Goal: Task Accomplishment & Management: Use online tool/utility

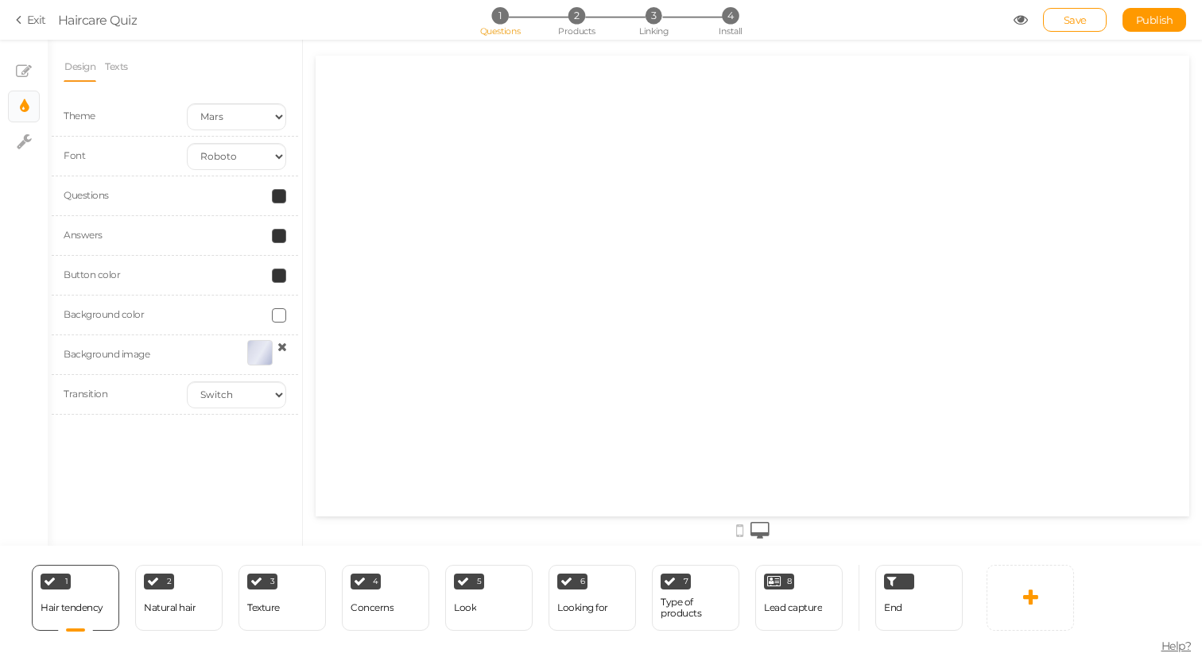
select select "2"
select select "roboto"
select select "switch"
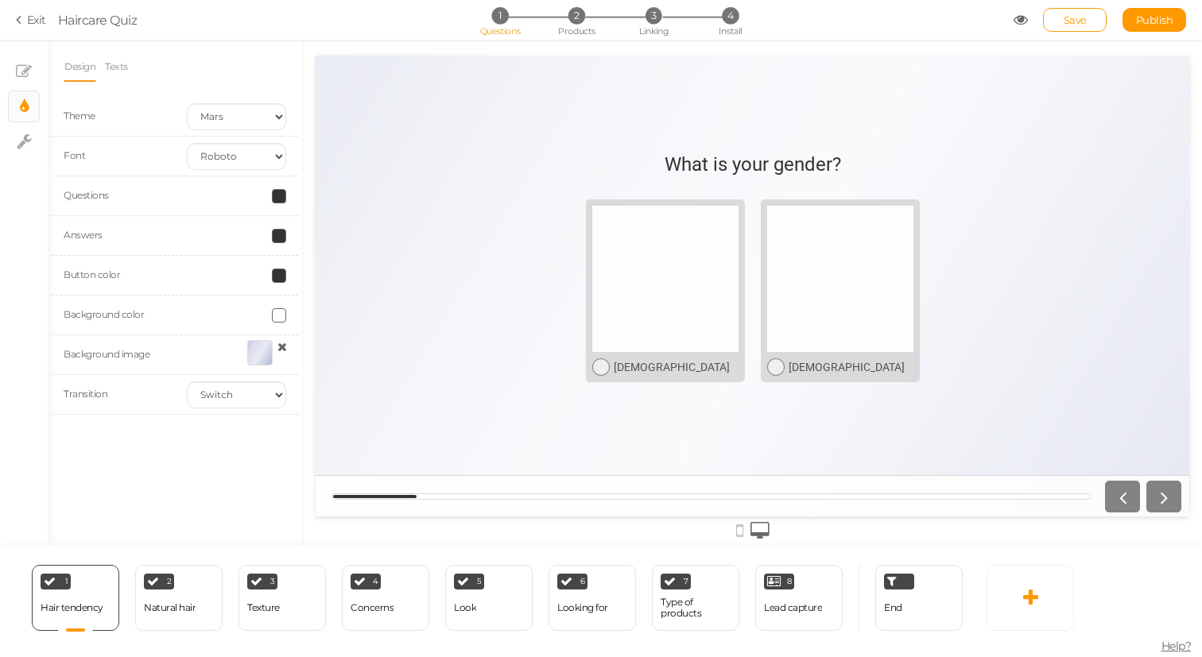
click at [279, 275] on span at bounding box center [279, 276] width 14 height 14
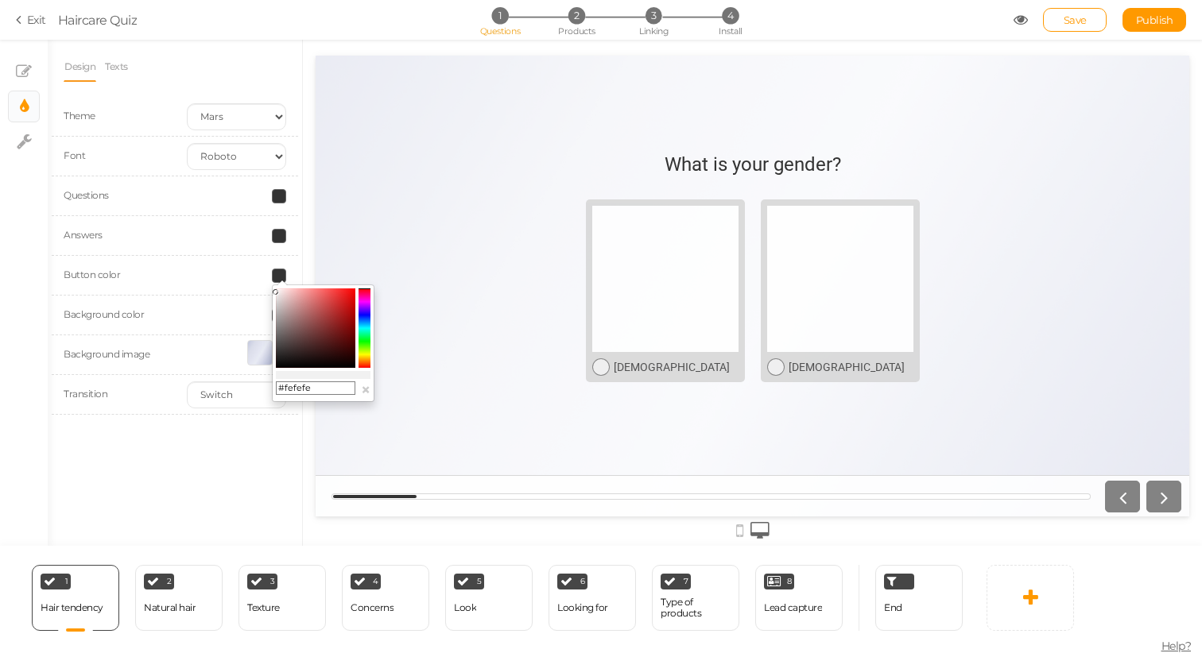
type input "#ffffff"
drag, startPoint x: 303, startPoint y: 319, endPoint x: 242, endPoint y: 270, distance: 77.5
click at [242, 270] on body "× Close A wider screen is needed to use the Pickzen builder Exit Haircare Quiz …" at bounding box center [601, 328] width 1202 height 657
click at [227, 446] on div "Design Texts Theme Earth Mars Font Custom Default [PERSON_NAME] Montserrat Open…" at bounding box center [175, 293] width 254 height 506
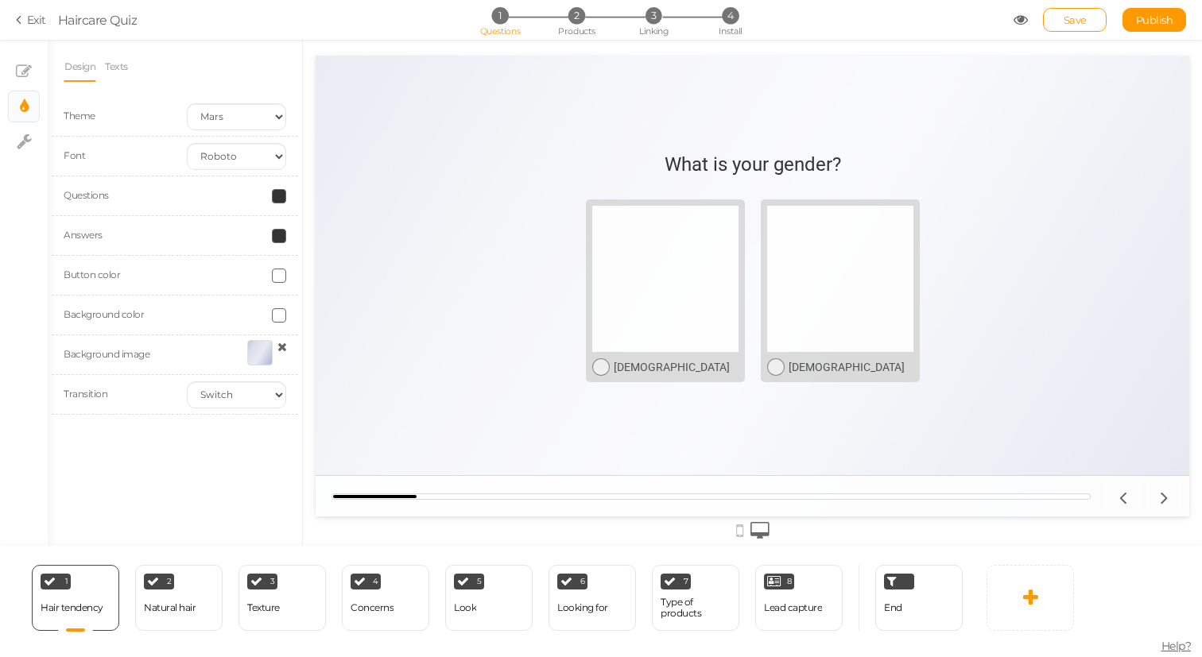
click at [281, 241] on span at bounding box center [279, 236] width 14 height 14
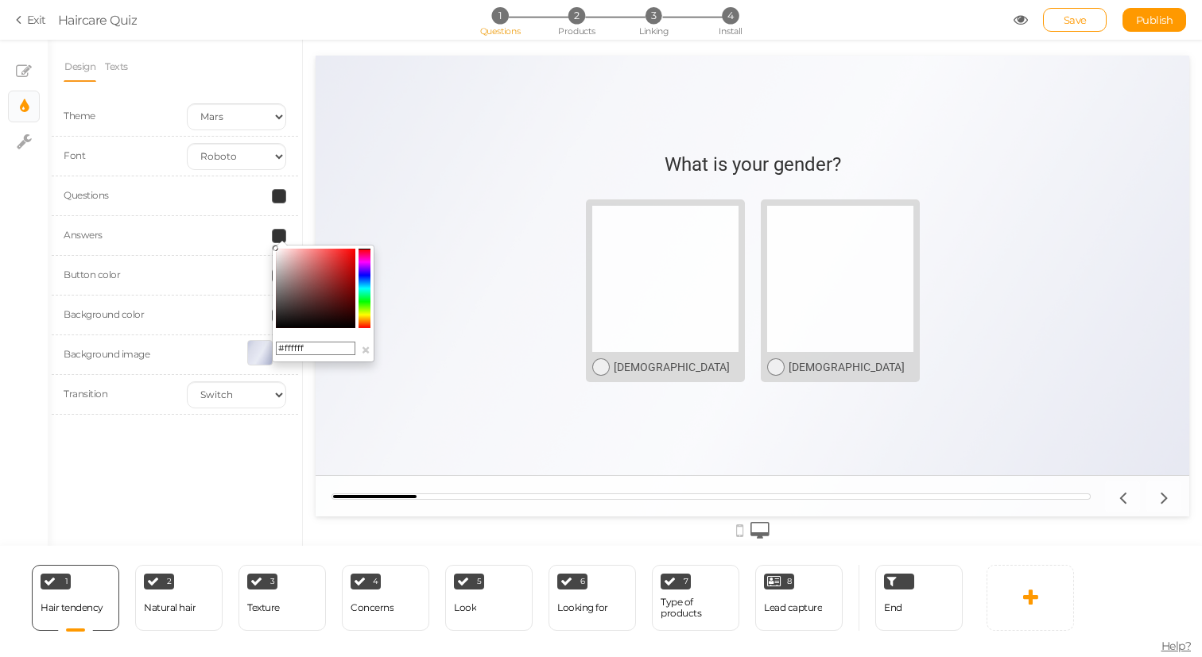
drag, startPoint x: 299, startPoint y: 265, endPoint x: 233, endPoint y: 233, distance: 73.2
click at [233, 233] on body "× Close A wider screen is needed to use the Pickzen builder Exit Haircare Quiz …" at bounding box center [601, 328] width 1202 height 657
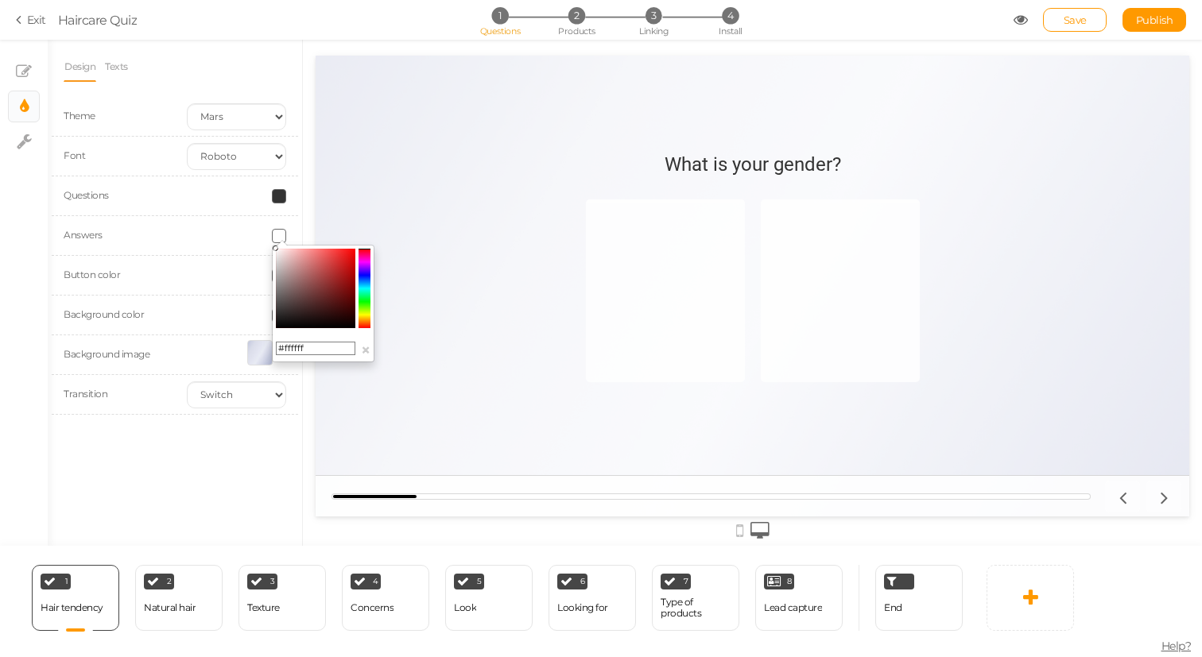
click at [296, 265] on colorpicker-saturation at bounding box center [315, 288] width 79 height 79
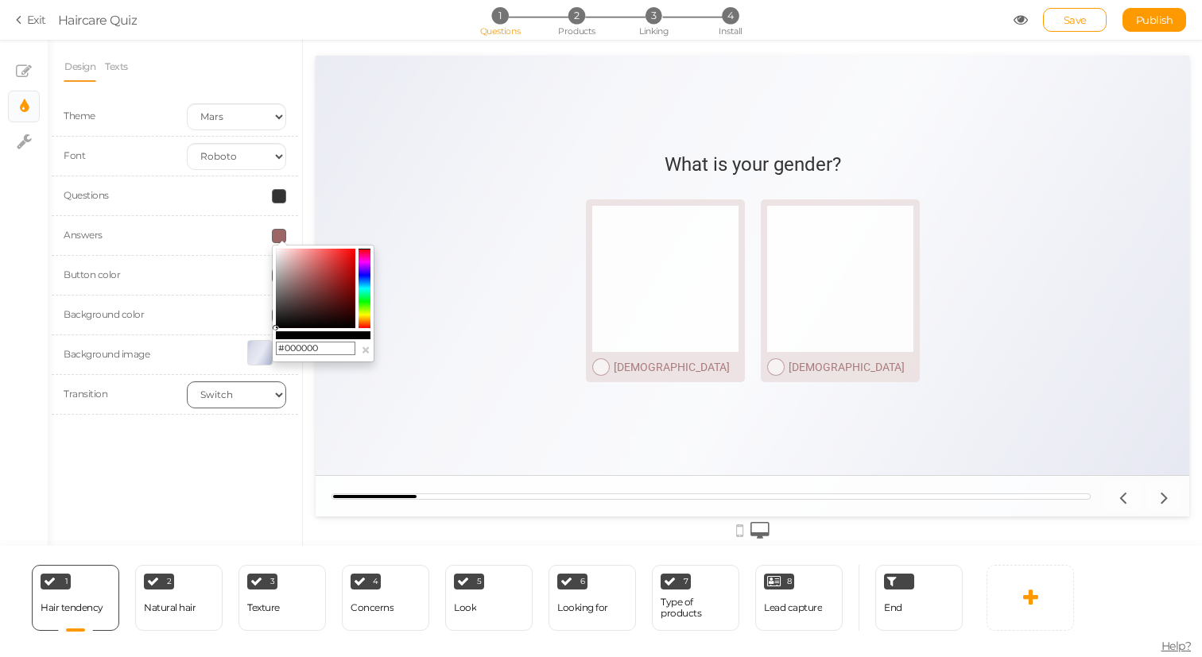
drag, startPoint x: 304, startPoint y: 279, endPoint x: 209, endPoint y: 394, distance: 149.1
click at [209, 394] on body "× Close A wider screen is needed to use the Pickzen builder Exit Haircare Quiz …" at bounding box center [601, 328] width 1202 height 657
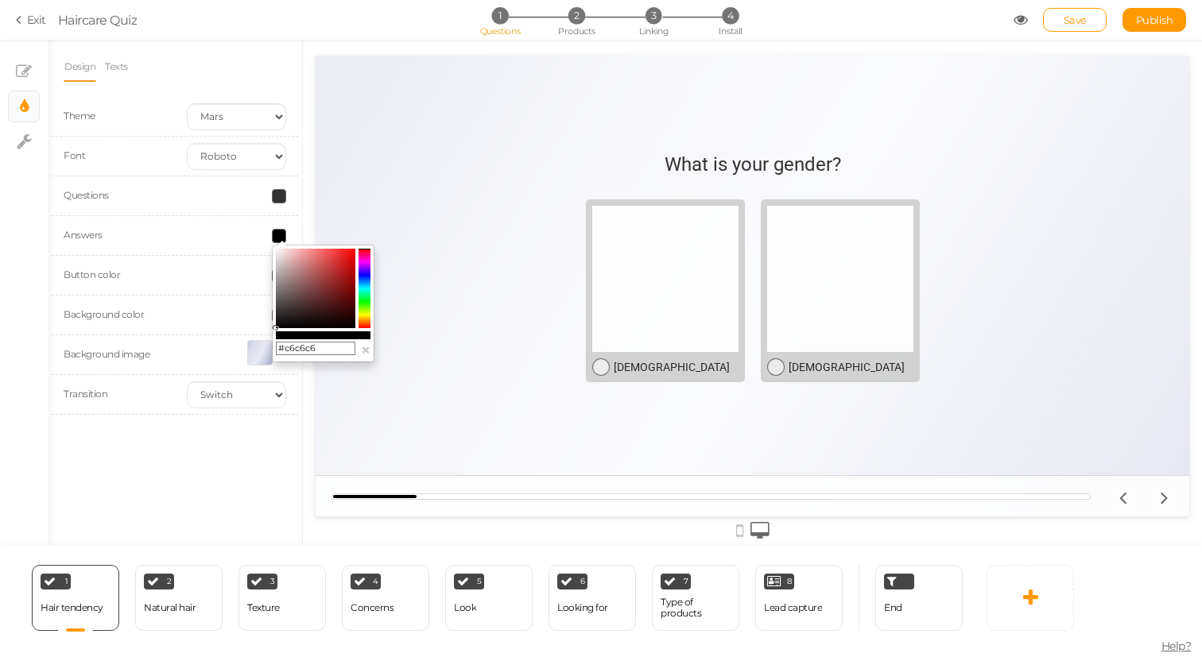
type input "#c8c8c8"
drag, startPoint x: 290, startPoint y: 268, endPoint x: 239, endPoint y: 265, distance: 50.9
click at [239, 265] on body "× Close A wider screen is needed to use the Pickzen builder Exit Haircare Quiz …" at bounding box center [601, 328] width 1202 height 657
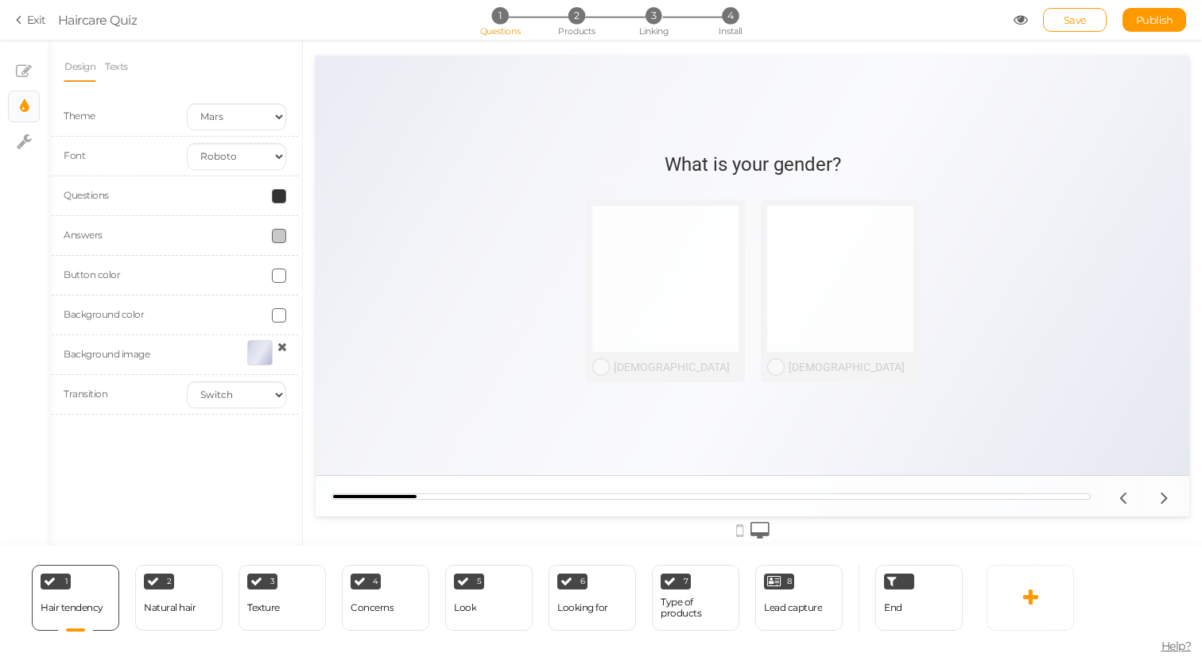
click at [239, 265] on div "Button color" at bounding box center [175, 276] width 246 height 40
click at [279, 271] on span at bounding box center [279, 276] width 14 height 14
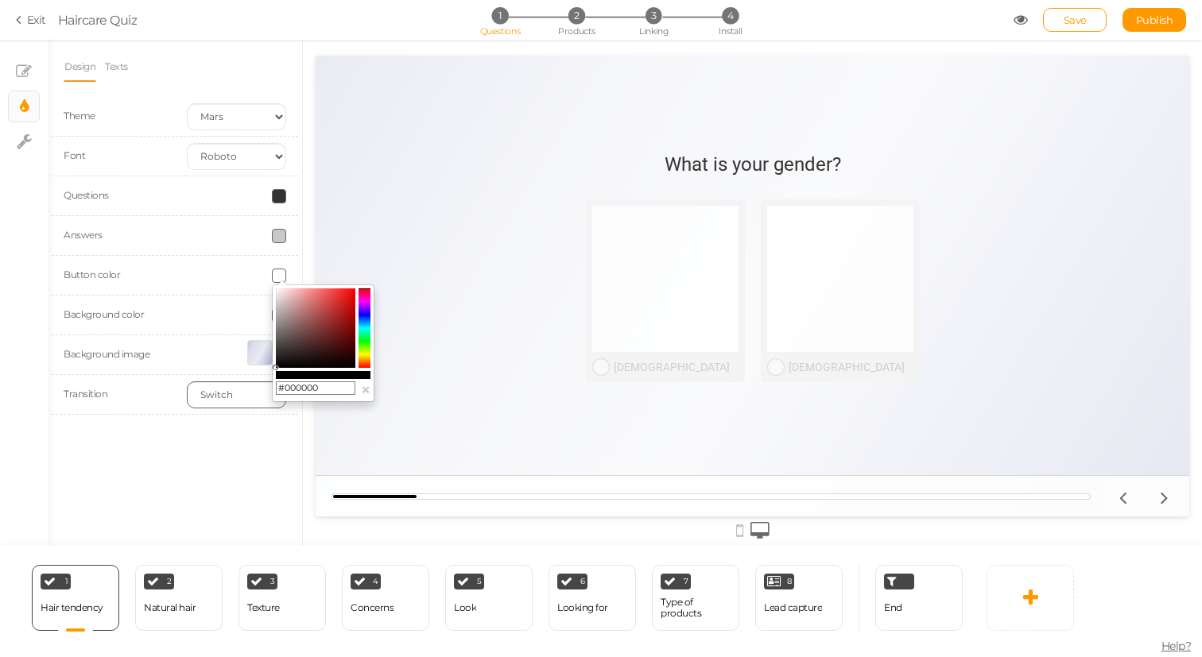
drag, startPoint x: 295, startPoint y: 303, endPoint x: 245, endPoint y: 384, distance: 95.3
click at [245, 385] on body "× Close A wider screen is needed to use the Pickzen builder Exit Haircare Quiz …" at bounding box center [601, 328] width 1202 height 657
drag, startPoint x: 312, startPoint y: 311, endPoint x: 264, endPoint y: 259, distance: 70.3
click at [264, 259] on body "× Close A wider screen is needed to use the Pickzen builder Exit Haircare Quiz …" at bounding box center [601, 328] width 1202 height 657
click at [297, 388] on input "#ffffff" at bounding box center [315, 389] width 79 height 14
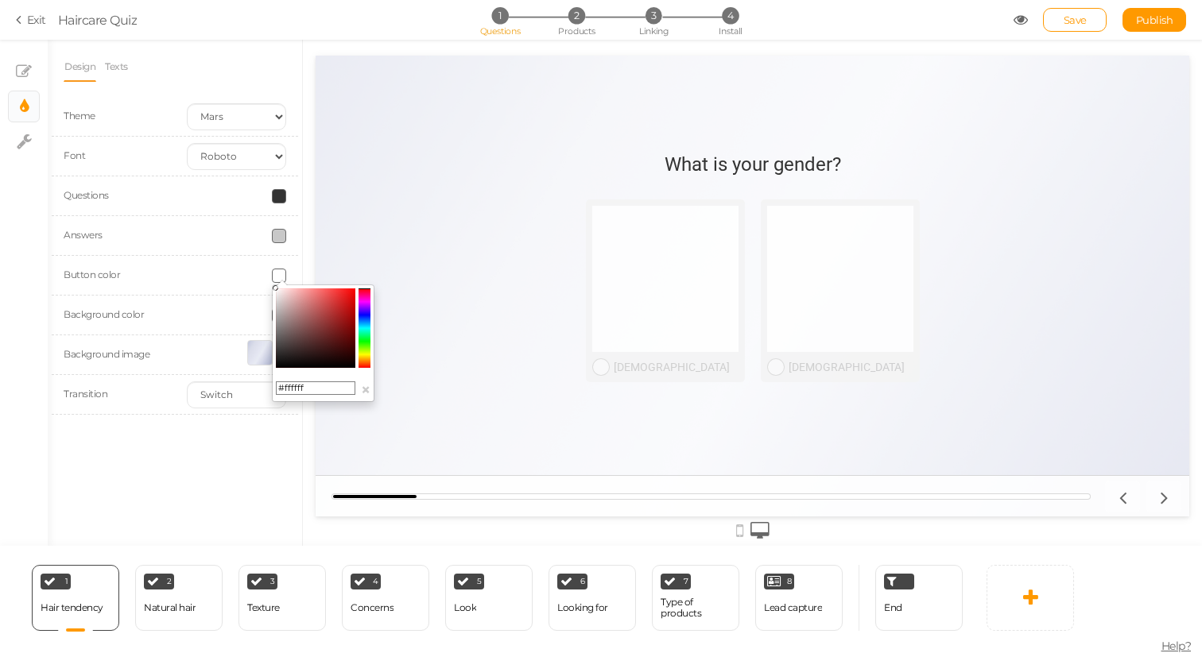
click at [297, 388] on input "#ffffff" at bounding box center [315, 389] width 79 height 14
paste input "1A20D9FF"
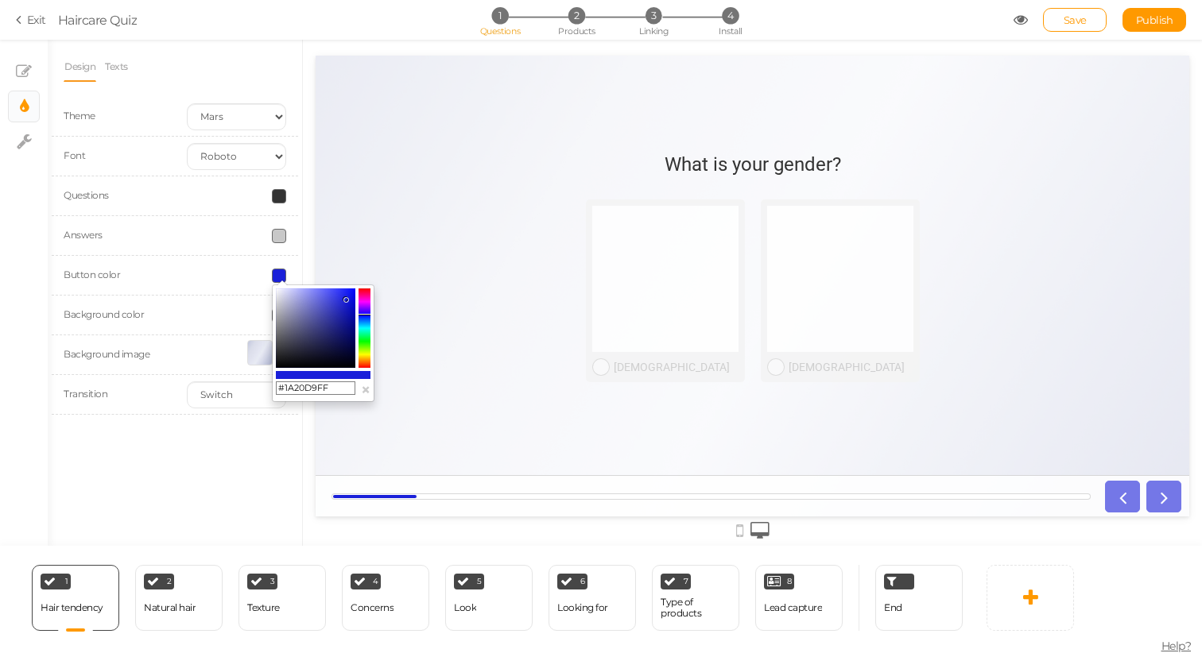
type input "#1A20D9FF"
click at [241, 448] on div "Design Texts Theme Earth Mars Font Custom Default [PERSON_NAME] Montserrat Open…" at bounding box center [175, 293] width 254 height 506
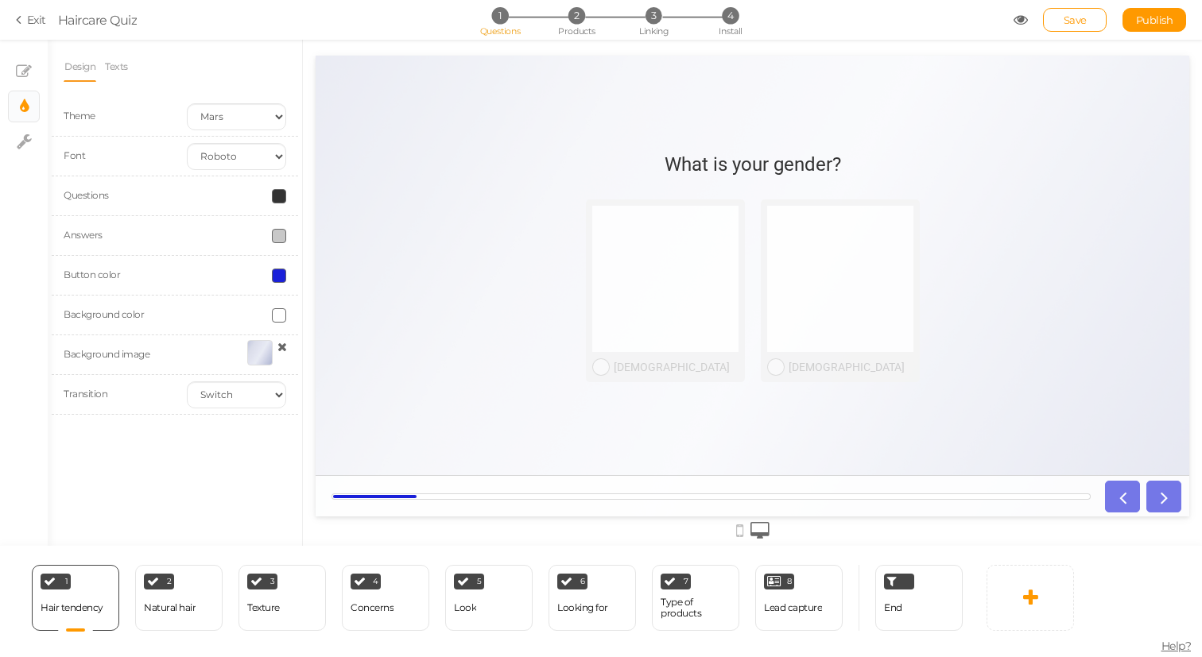
click at [277, 312] on span at bounding box center [279, 315] width 14 height 14
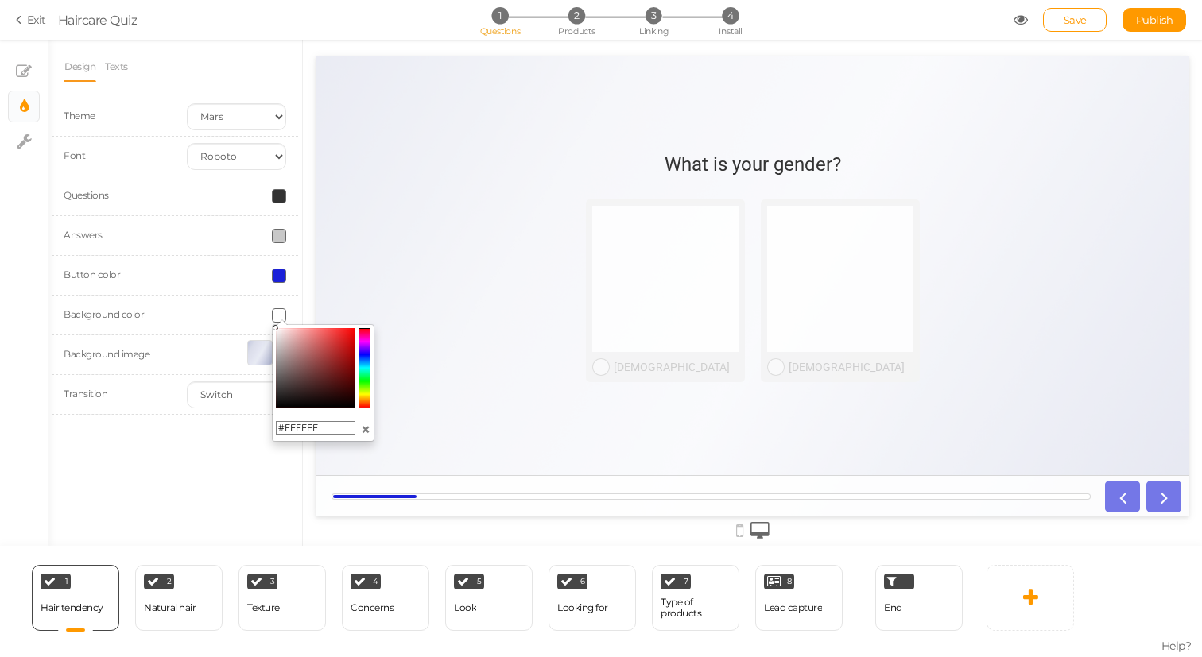
click at [366, 428] on button "×" at bounding box center [366, 429] width 10 height 17
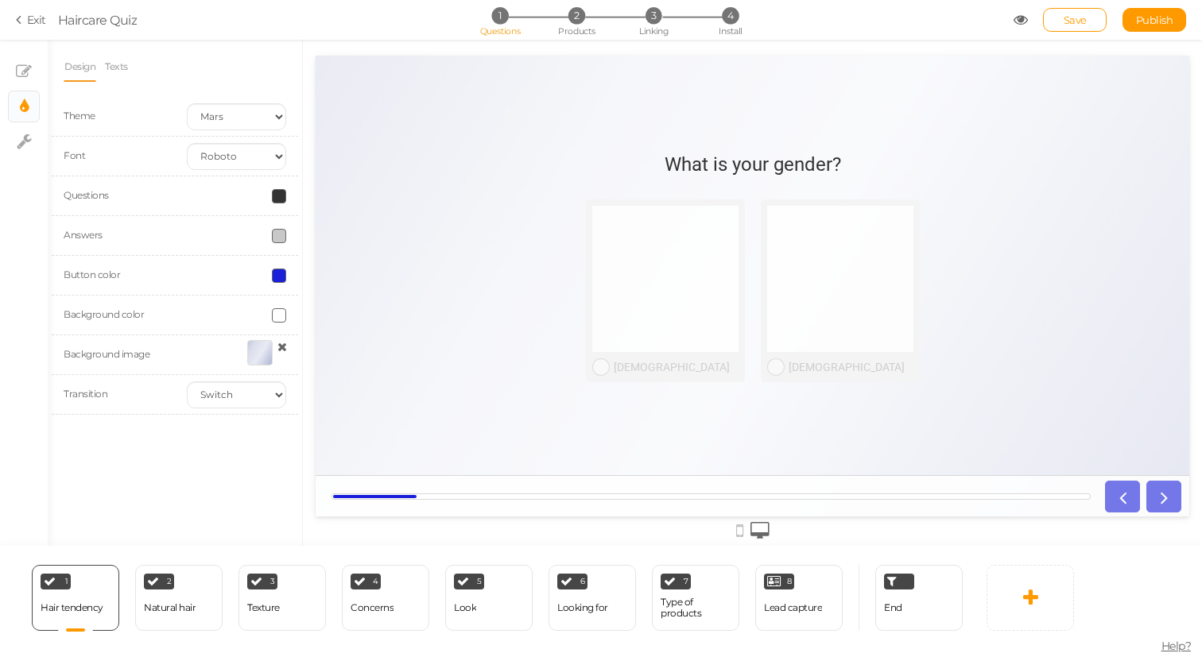
click at [274, 312] on span at bounding box center [279, 315] width 14 height 14
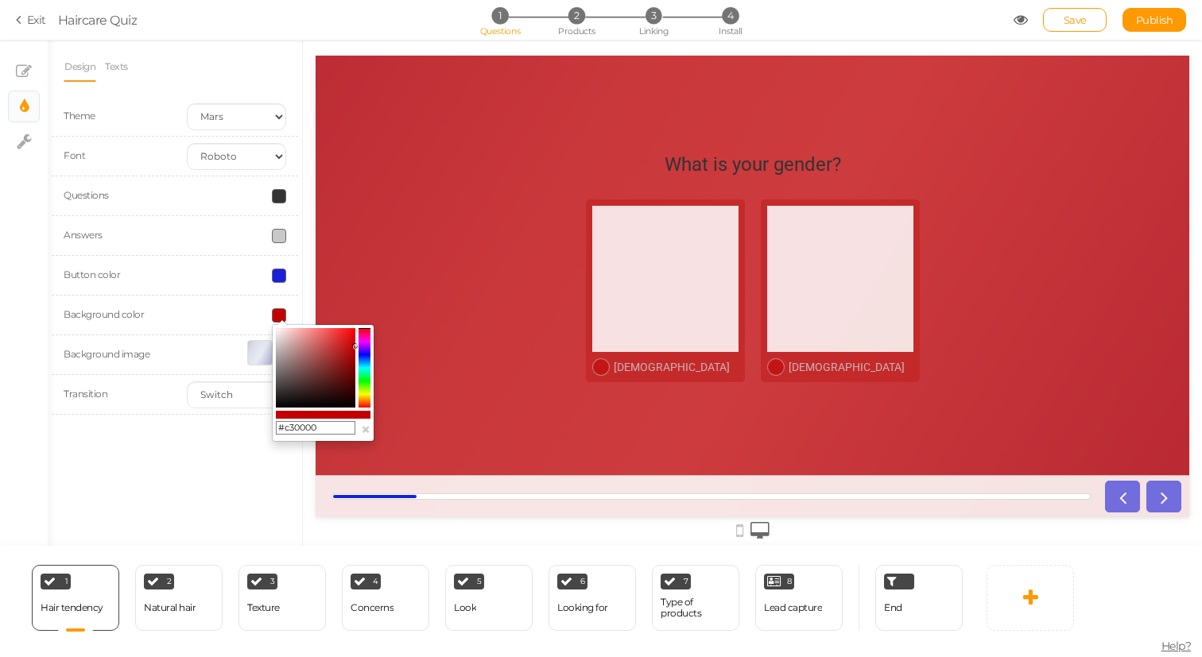
drag, startPoint x: 618, startPoint y: 420, endPoint x: 400, endPoint y: 347, distance: 230.5
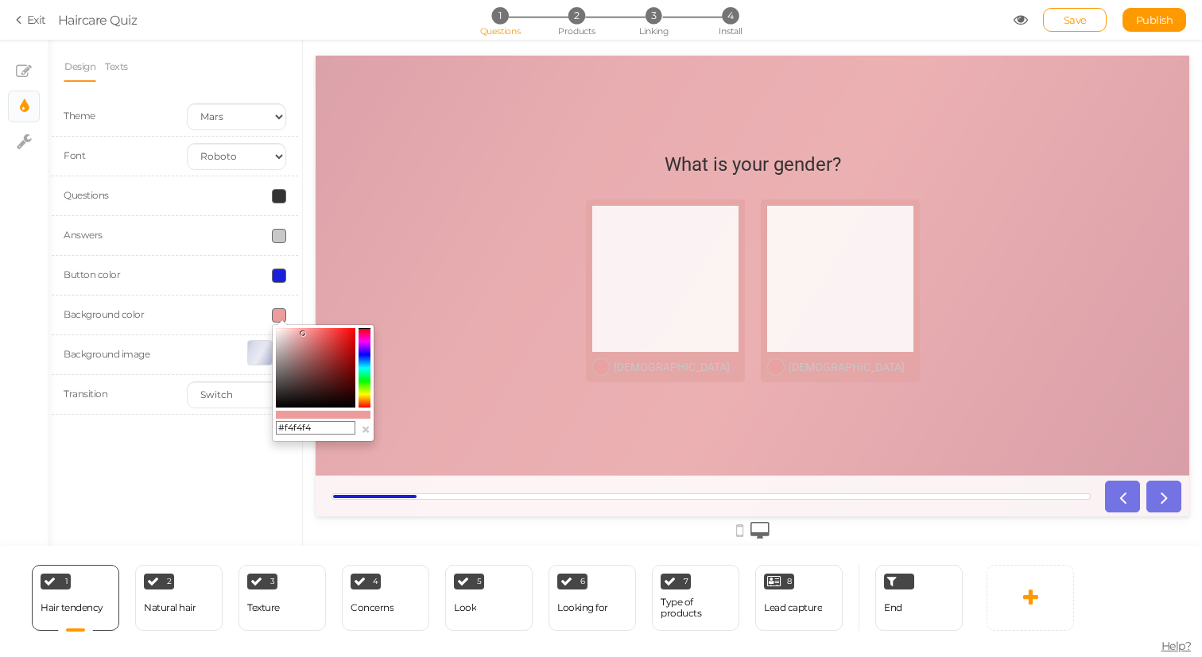
type input "#ffffff"
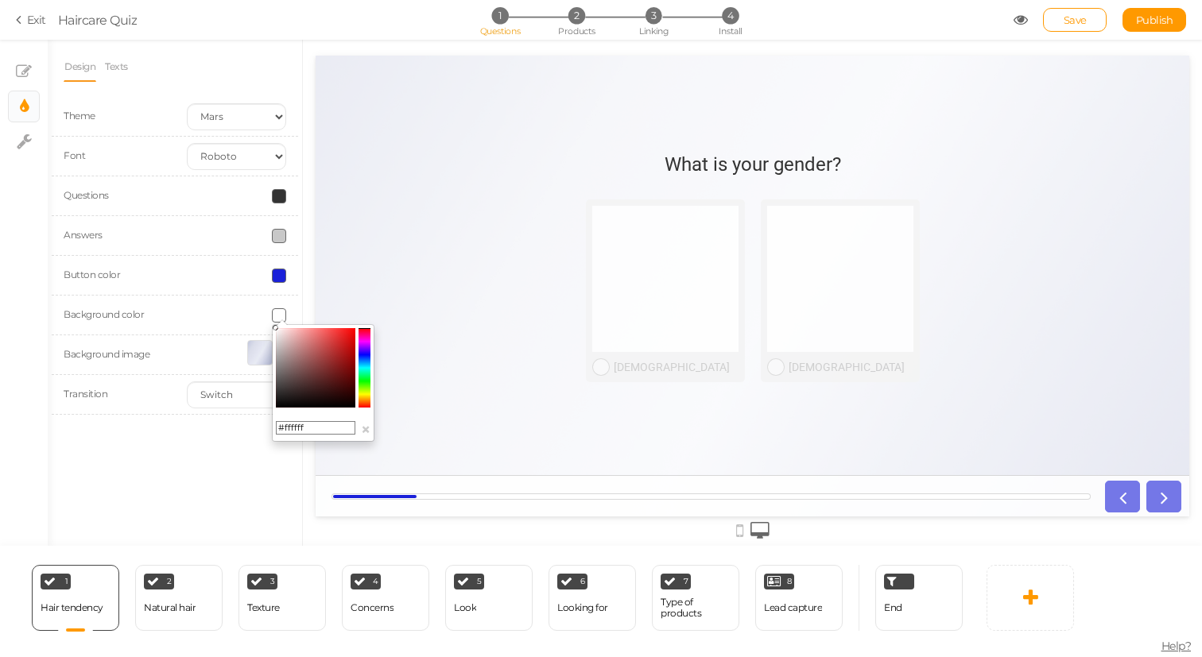
drag, startPoint x: 303, startPoint y: 334, endPoint x: 214, endPoint y: 307, distance: 93.0
click at [214, 307] on body "× Close A wider screen is needed to use the Pickzen builder Exit Haircare Quiz …" at bounding box center [601, 328] width 1202 height 657
click at [247, 484] on div "Design Texts Theme Earth Mars Font Custom Default [PERSON_NAME] Montserrat Open…" at bounding box center [175, 293] width 254 height 506
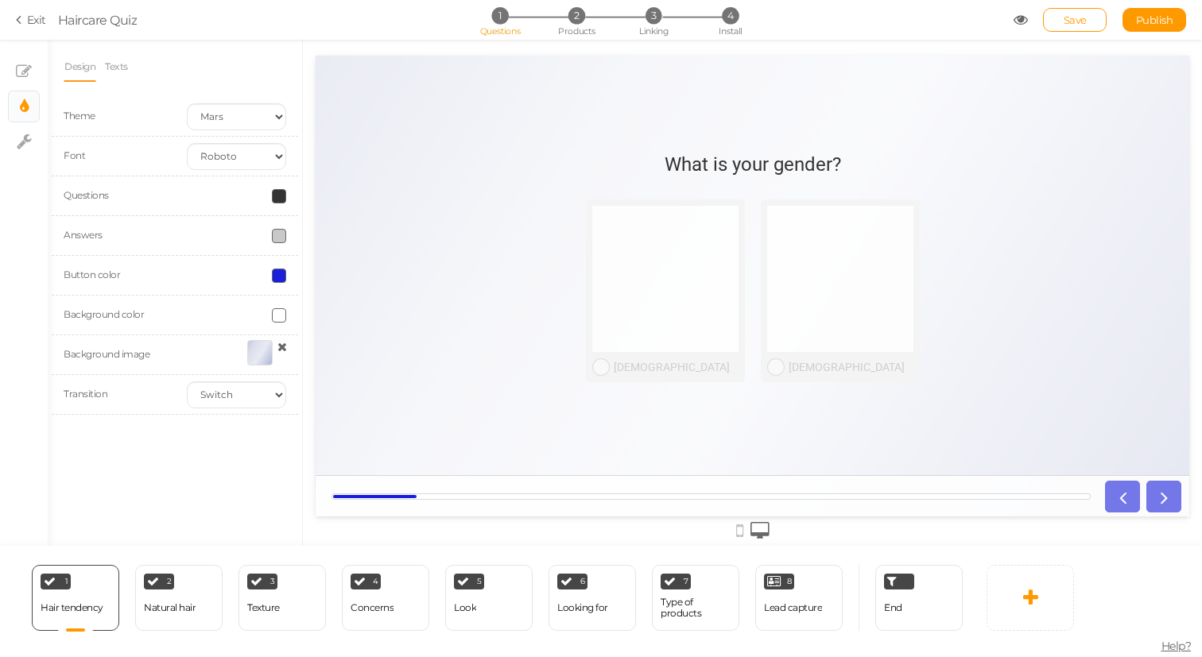
click at [277, 234] on span at bounding box center [279, 236] width 14 height 14
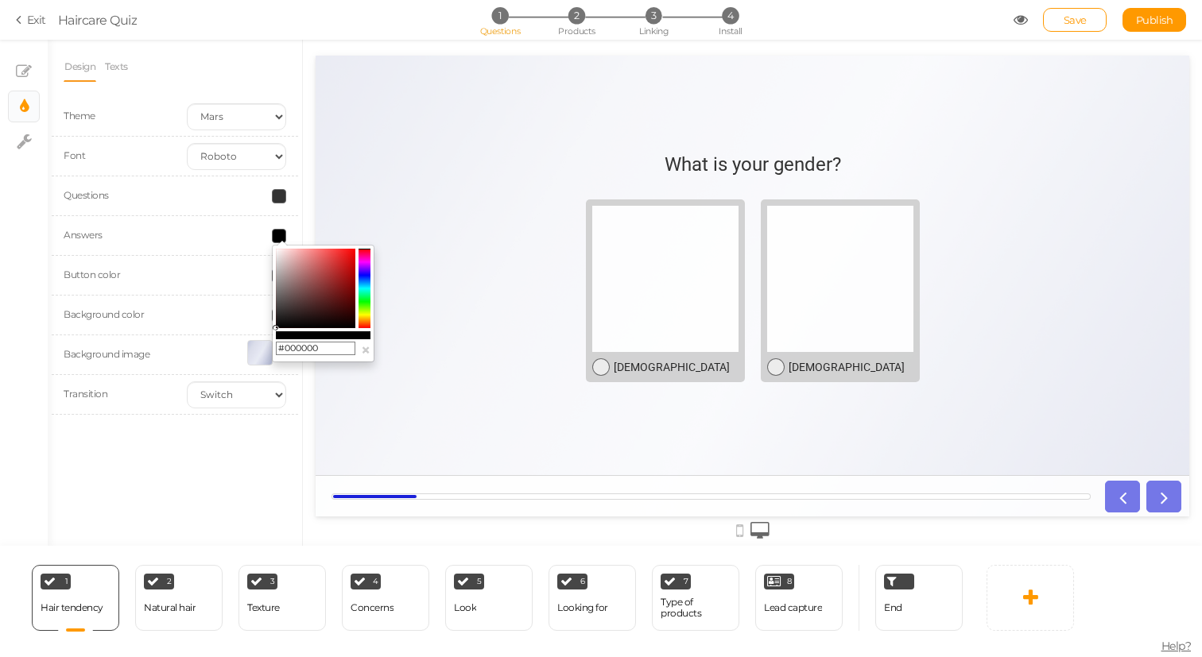
drag, startPoint x: 292, startPoint y: 296, endPoint x: 247, endPoint y: 336, distance: 60.8
click at [247, 336] on body "× Close A wider screen is needed to use the Pickzen builder Exit Haircare Quiz …" at bounding box center [601, 328] width 1202 height 657
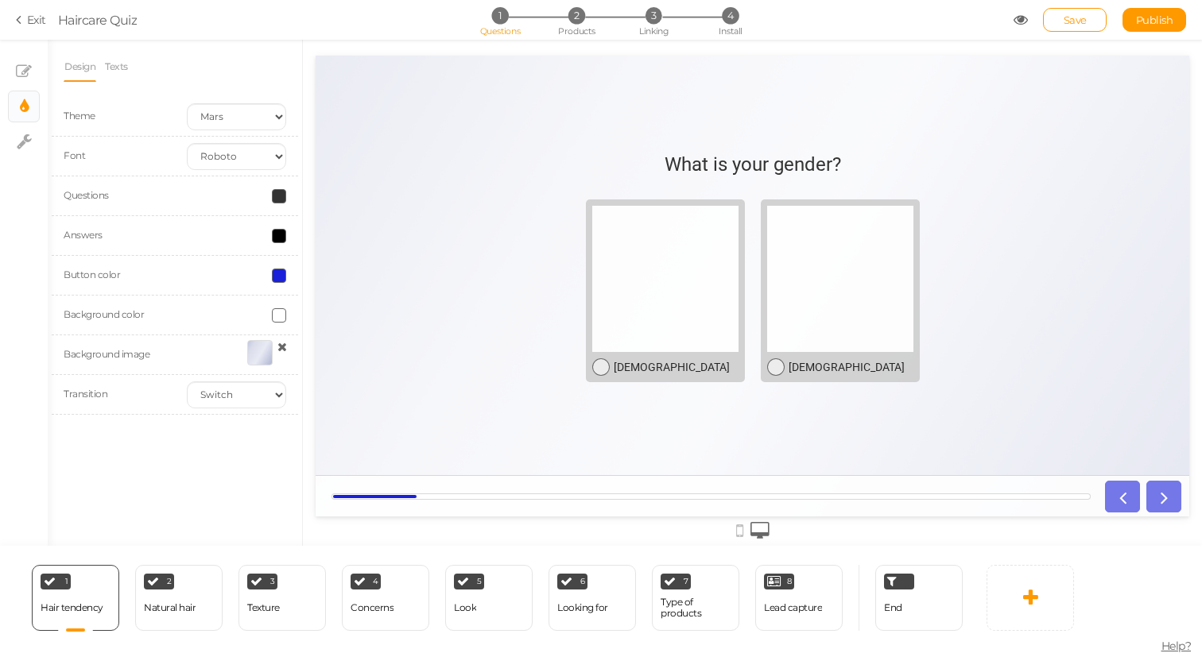
click at [277, 237] on span at bounding box center [279, 236] width 14 height 14
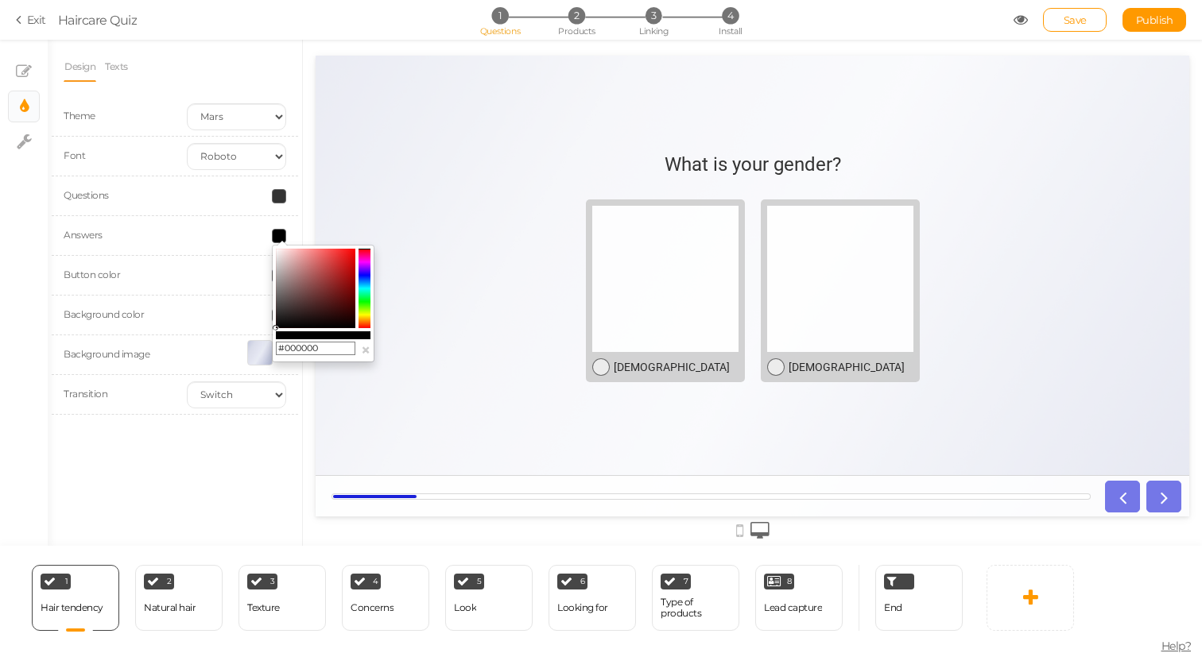
click at [306, 345] on input "#000000" at bounding box center [315, 349] width 79 height 14
paste input "1A20D9FF"
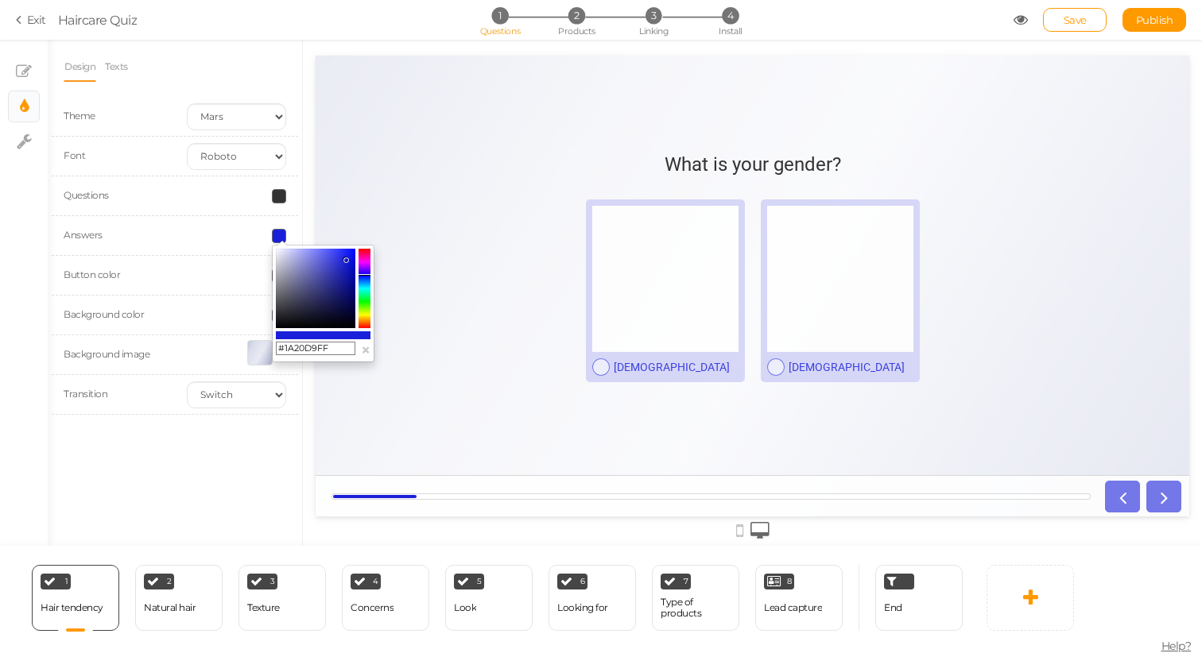
click at [265, 435] on div "Design Texts Theme Earth Mars Font Custom Default [PERSON_NAME] Montserrat Open…" at bounding box center [175, 293] width 254 height 506
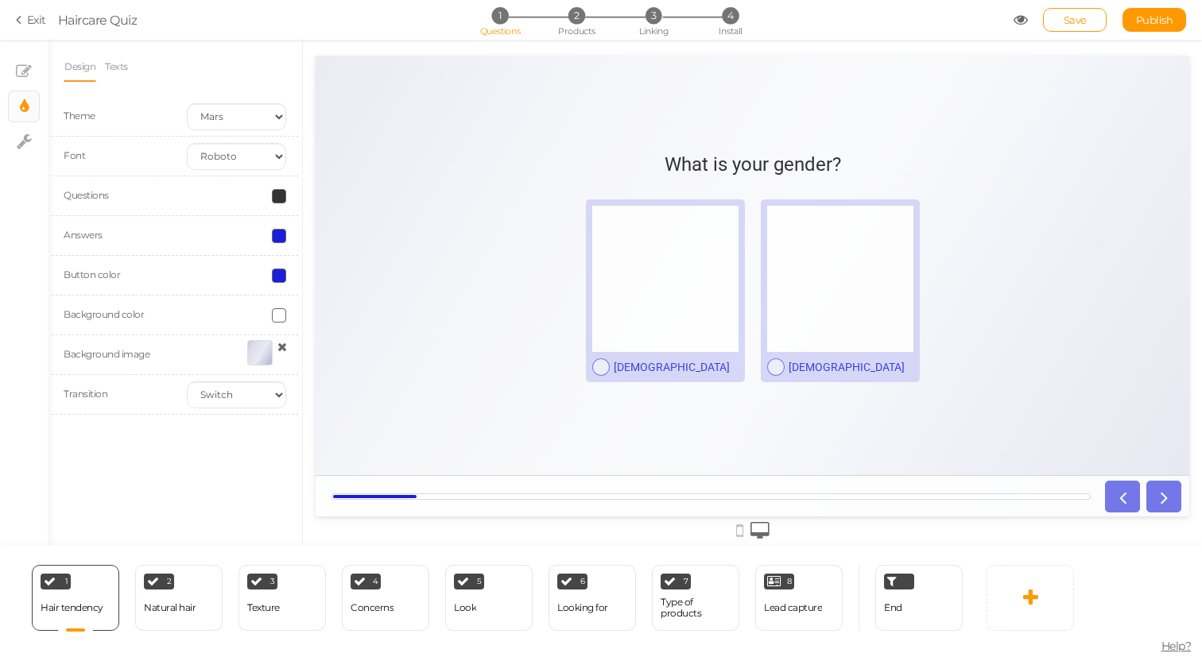
click at [279, 225] on div "Answers" at bounding box center [175, 236] width 246 height 40
click at [279, 229] on span at bounding box center [279, 236] width 14 height 14
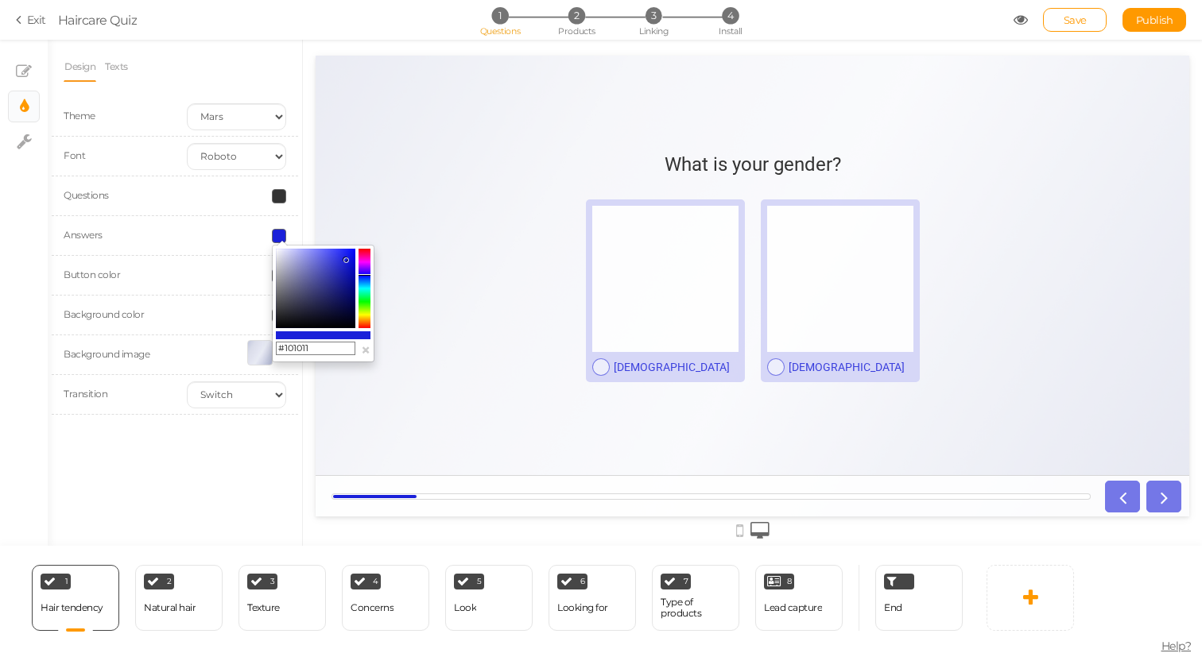
type input "#000000"
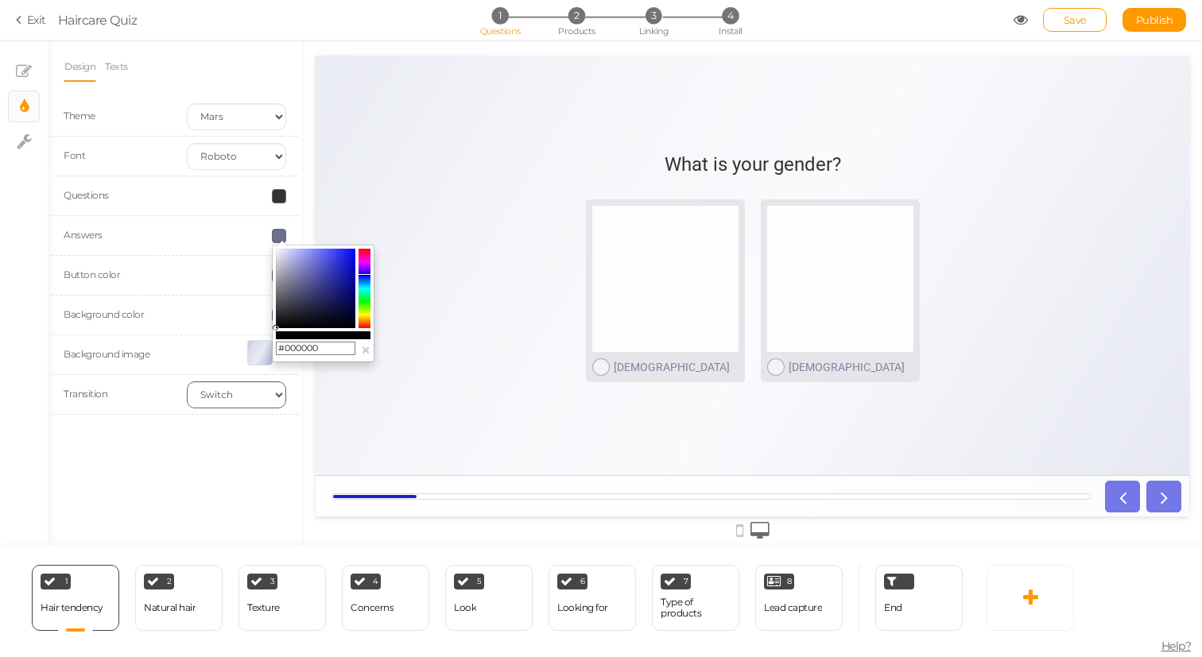
drag, startPoint x: 293, startPoint y: 284, endPoint x: 233, endPoint y: 394, distance: 125.9
click at [233, 394] on body "× Close A wider screen is needed to use the Pickzen builder Exit Haircare Quiz …" at bounding box center [601, 328] width 1202 height 657
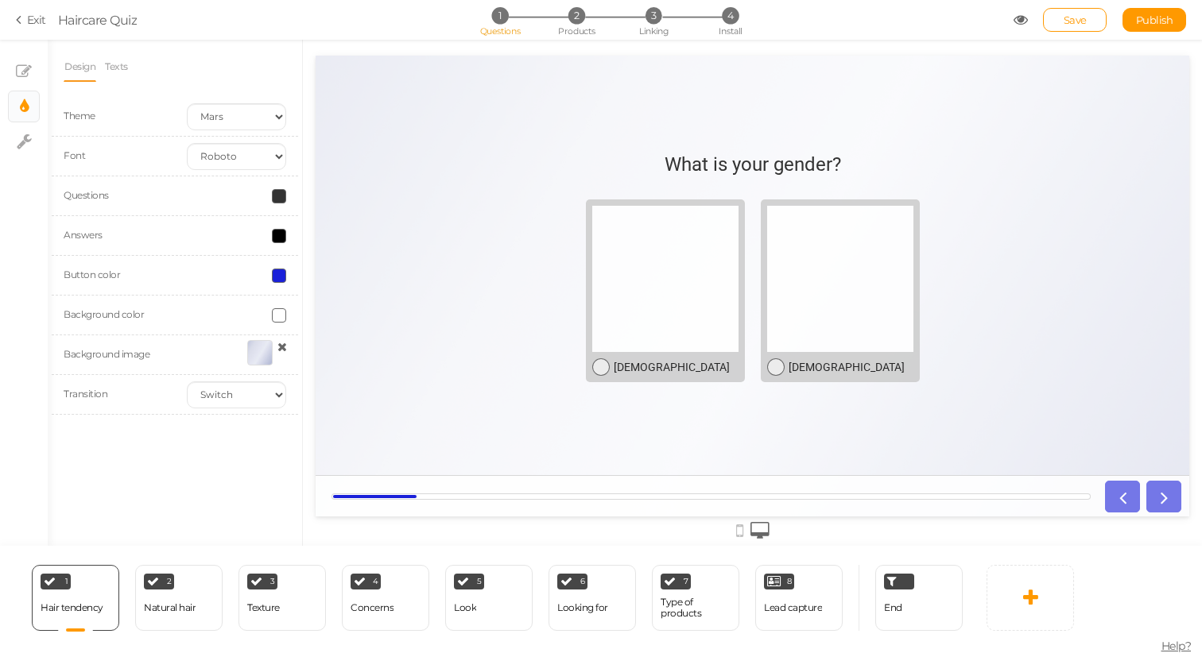
click at [229, 473] on div "Design Texts Theme Earth Mars Font Custom Default [PERSON_NAME] Montserrat Open…" at bounding box center [175, 293] width 254 height 506
click at [1157, 505] on div at bounding box center [1139, 497] width 83 height 32
click at [1161, 494] on div at bounding box center [1139, 497] width 83 height 32
